Goal: Navigation & Orientation: Find specific page/section

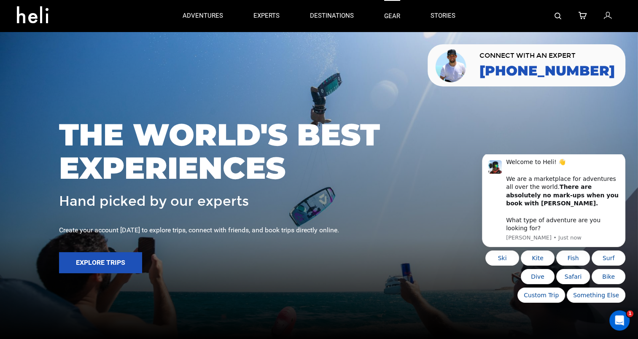
click at [393, 12] on link "gear" at bounding box center [392, 16] width 16 height 32
click at [265, 17] on p "experts" at bounding box center [266, 16] width 26 height 9
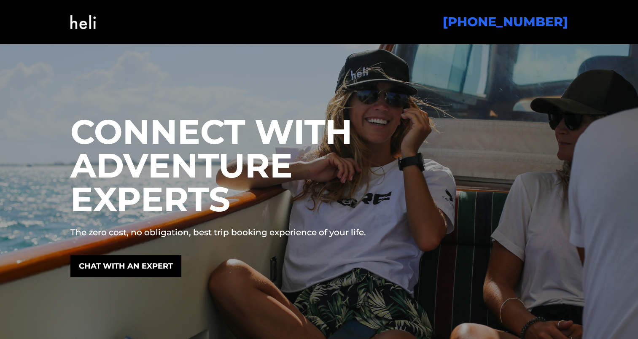
click at [78, 20] on img at bounding box center [82, 22] width 25 height 34
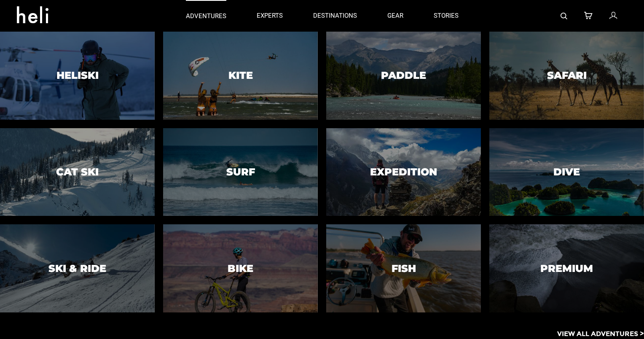
click at [201, 15] on p "adventures" at bounding box center [206, 16] width 40 height 9
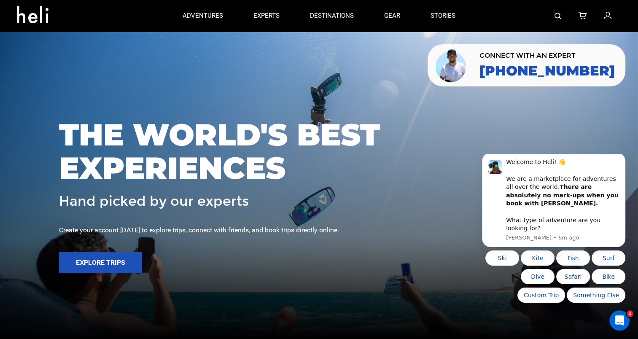
click at [29, 14] on icon at bounding box center [36, 11] width 38 height 13
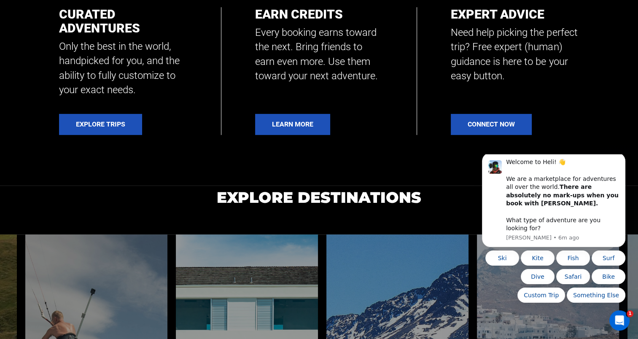
scroll to position [396, 0]
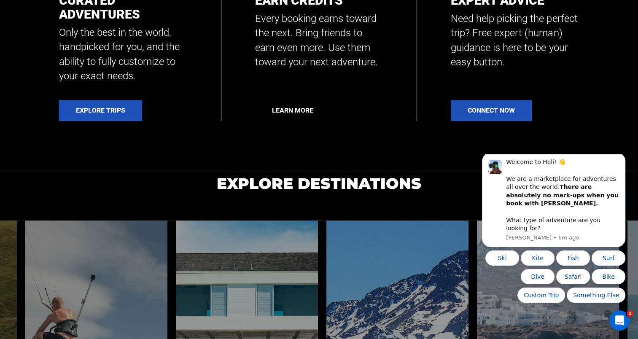
click at [288, 118] on link "Learn More" at bounding box center [292, 110] width 75 height 21
